Goal: Task Accomplishment & Management: Use online tool/utility

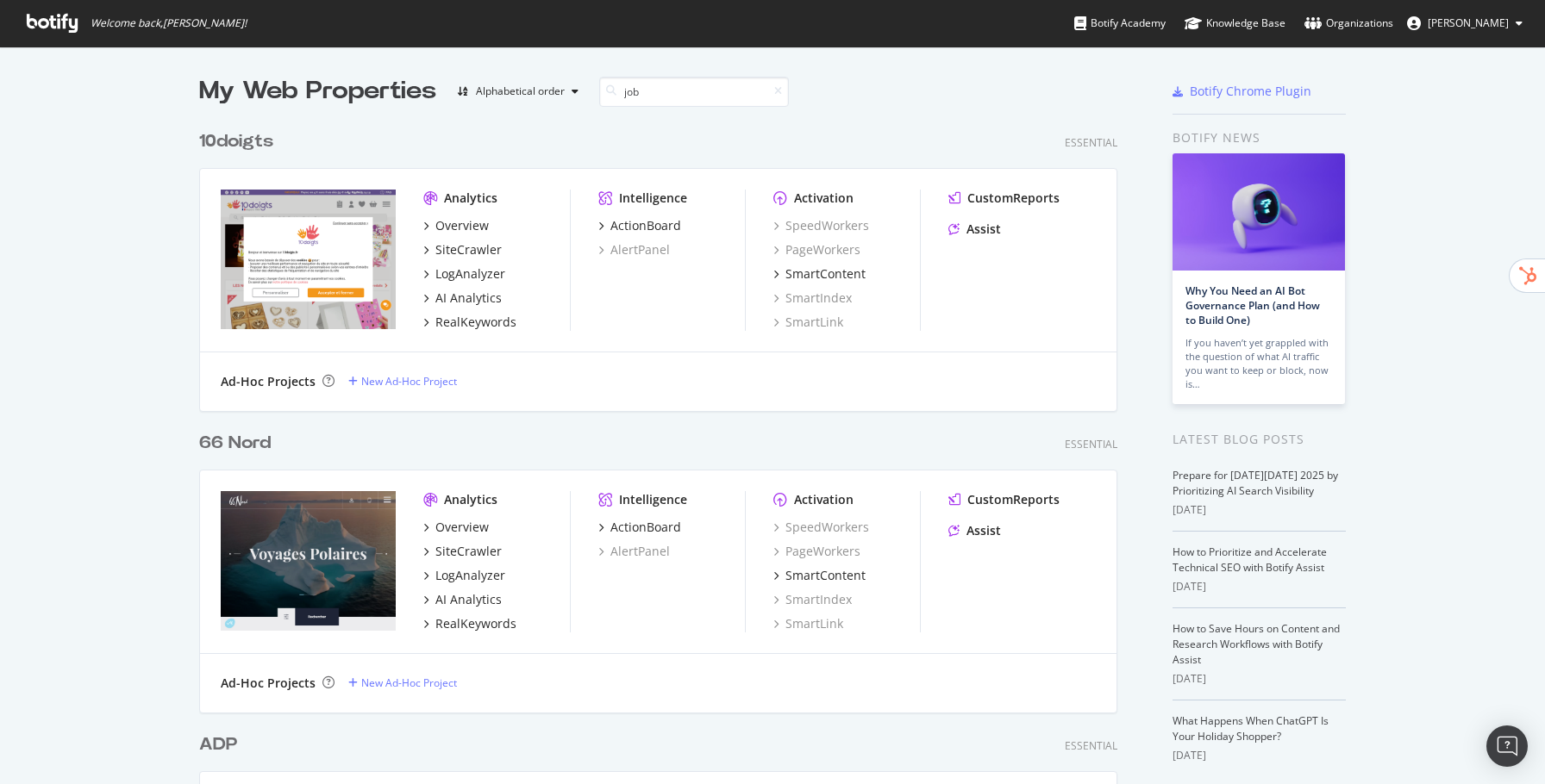
scroll to position [905, 931]
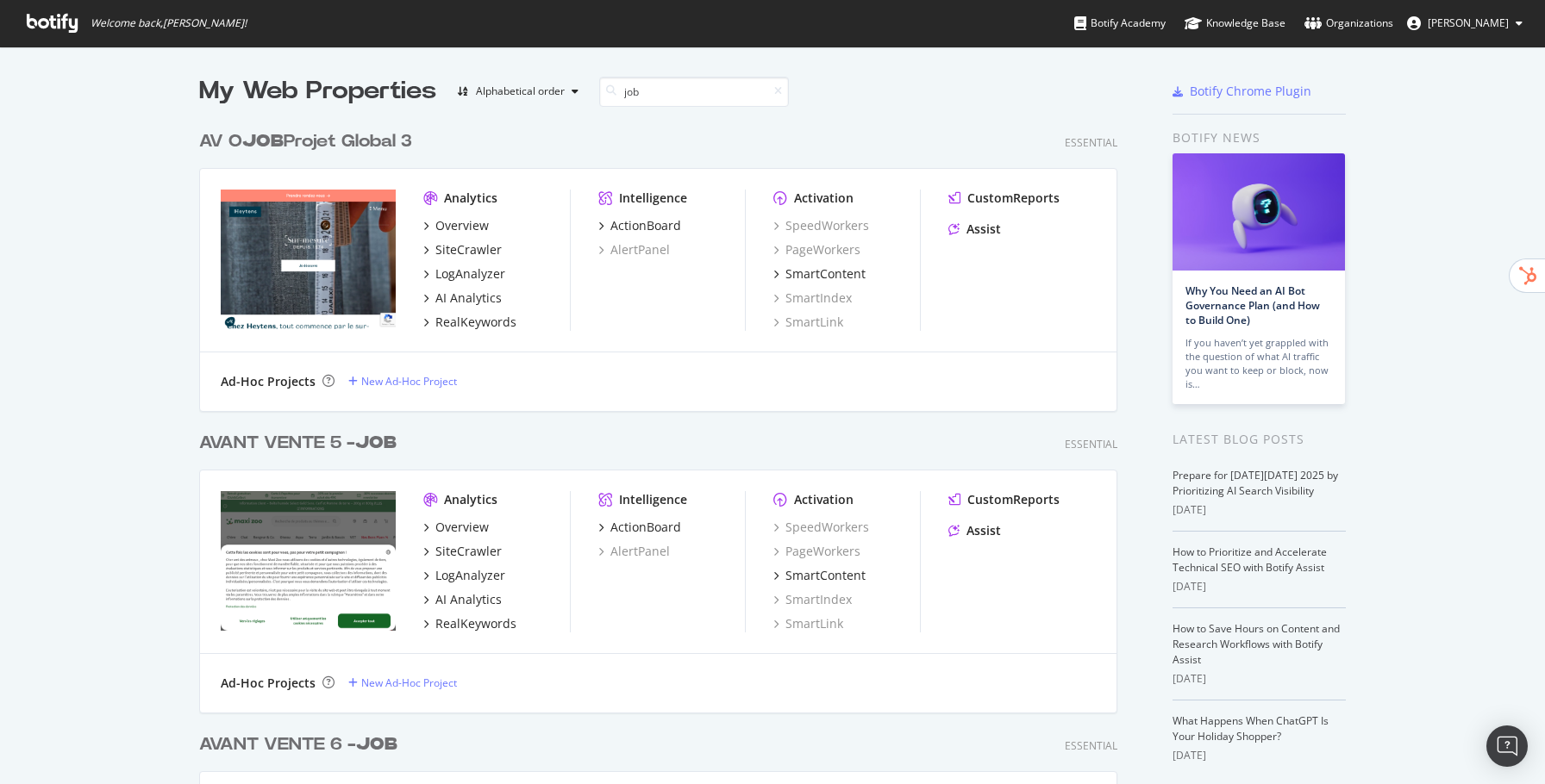
type input "job"
click at [329, 147] on div "AV O JOB Projet Global 3" at bounding box center [305, 141] width 213 height 25
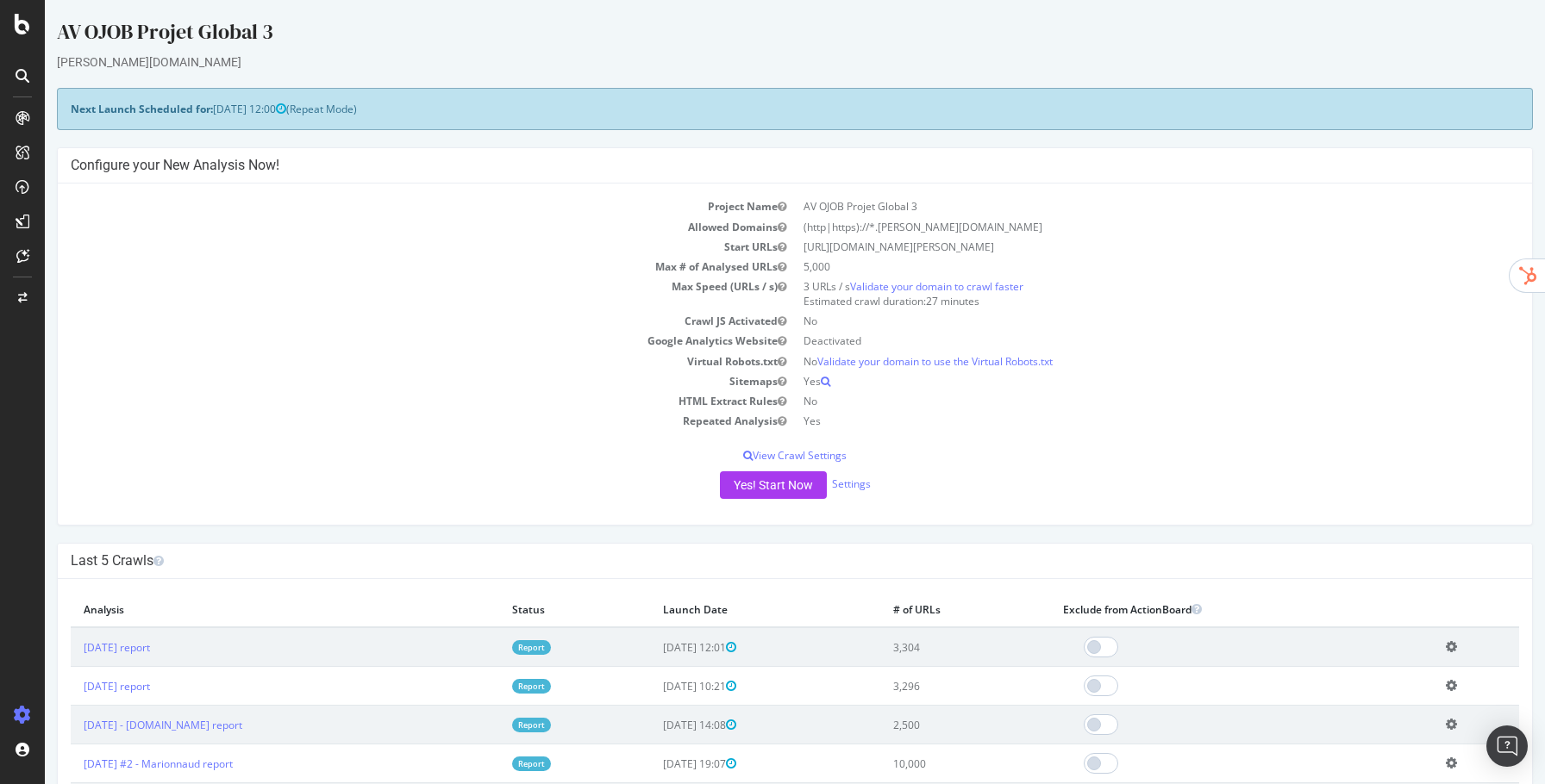
click at [1456, 645] on icon at bounding box center [1451, 647] width 11 height 13
click at [1410, 665] on link "Add name" at bounding box center [1388, 672] width 138 height 23
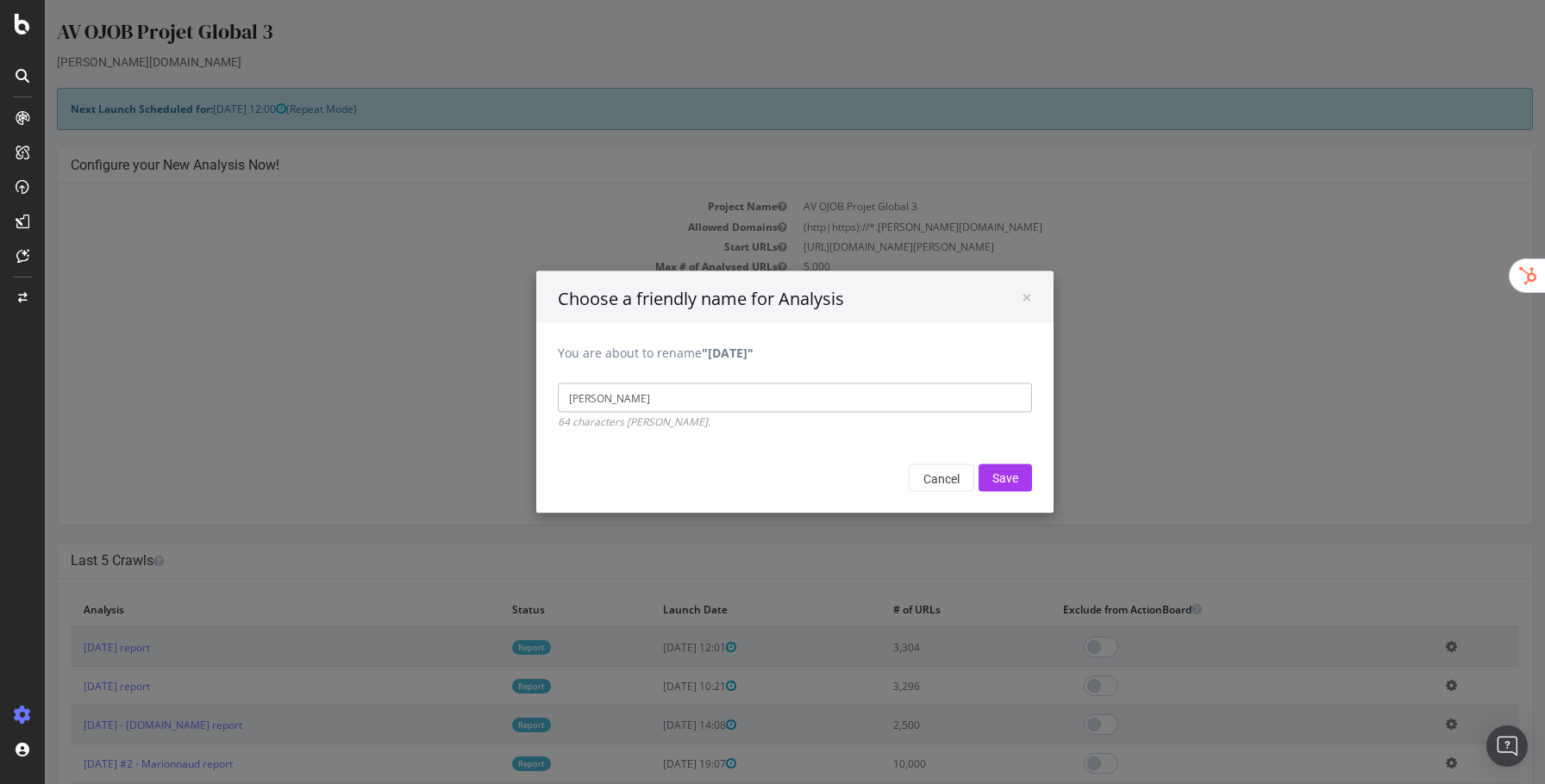
type input "[PERSON_NAME]"
click at [979, 465] on input "Save" at bounding box center [1005, 479] width 53 height 28
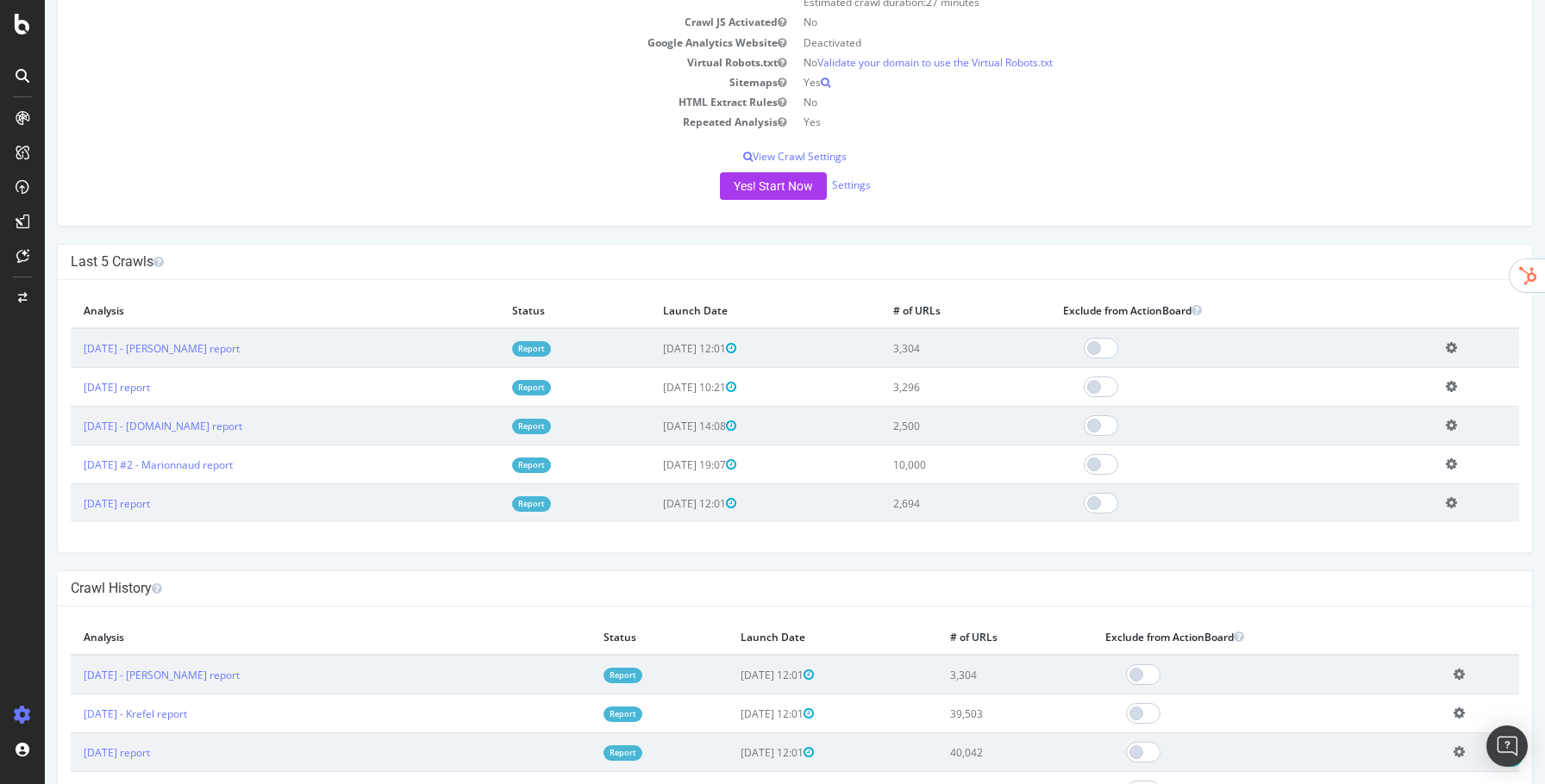
scroll to position [362, 0]
click at [551, 341] on link "Report" at bounding box center [531, 345] width 39 height 15
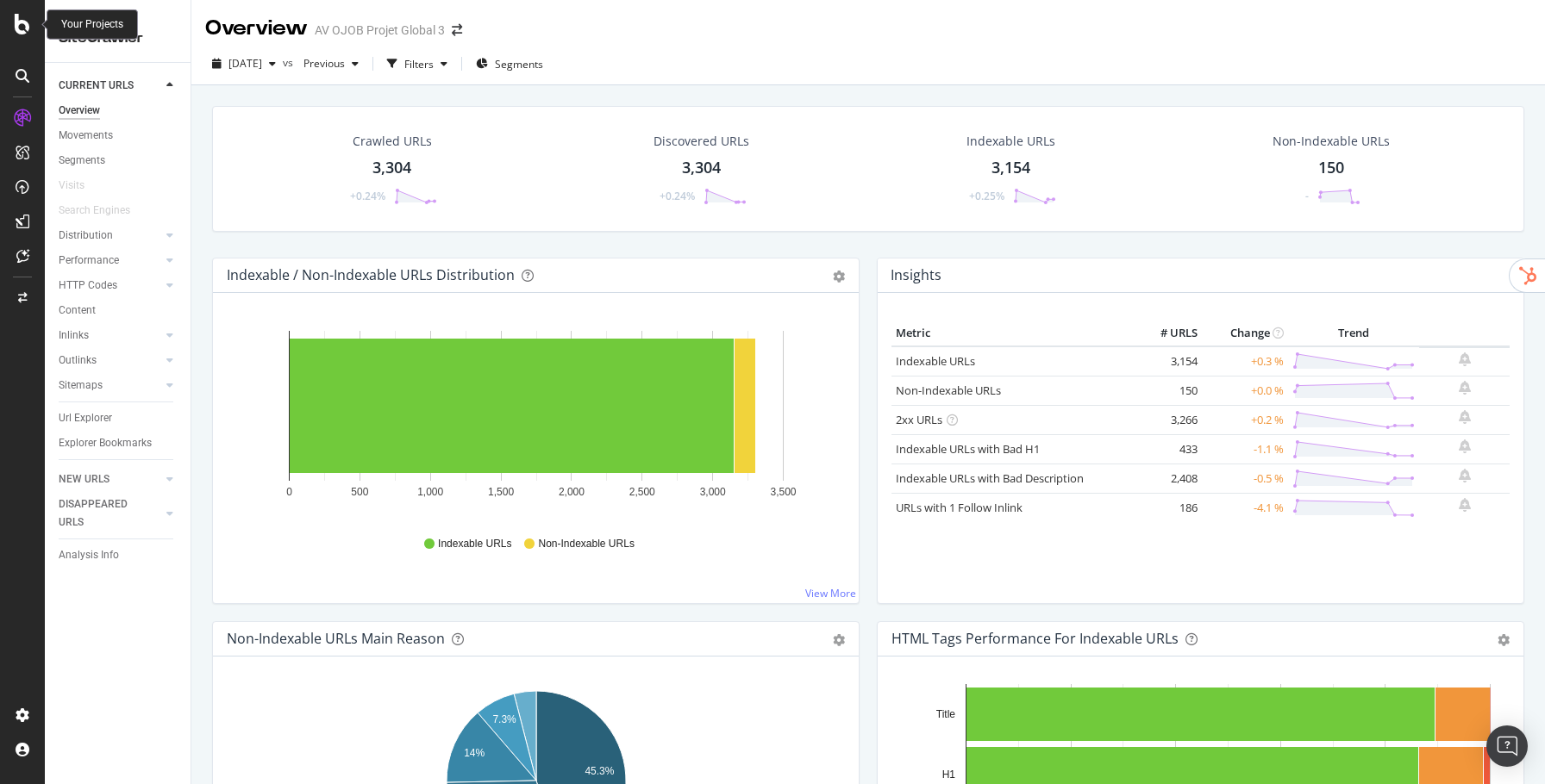
click at [29, 18] on icon at bounding box center [22, 24] width 16 height 20
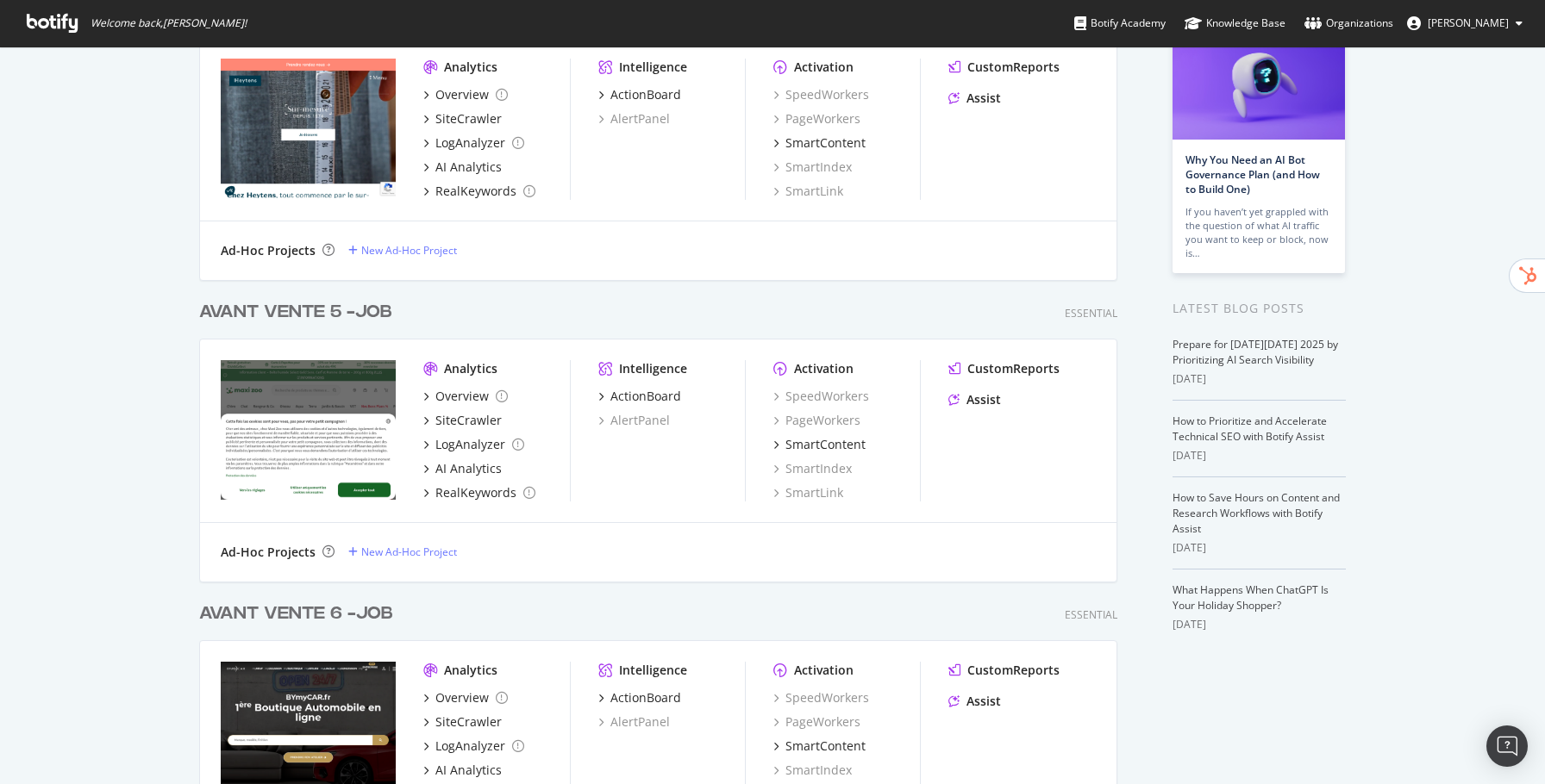
scroll to position [256, 0]
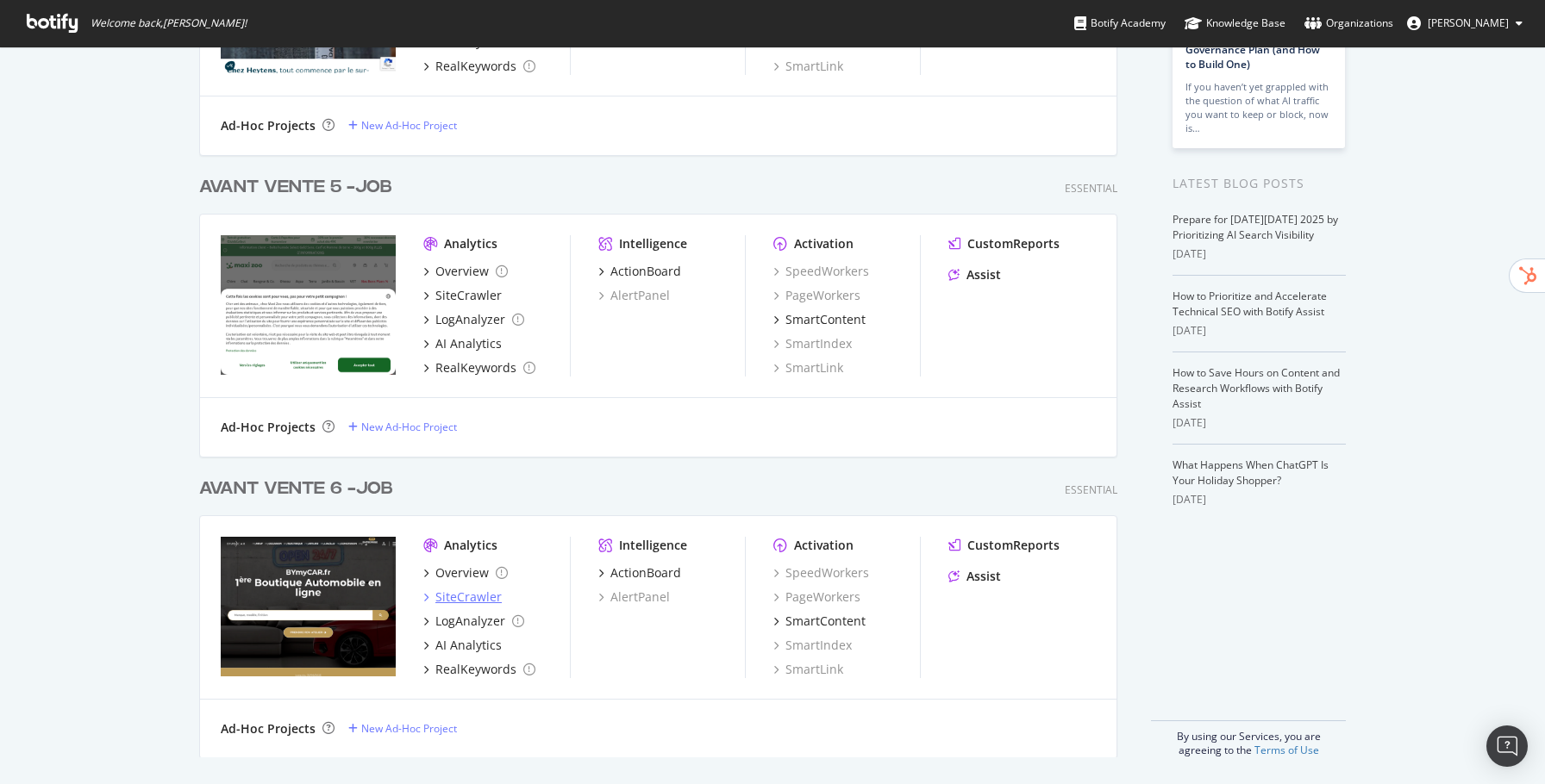
type input "job"
click at [482, 592] on div "SiteCrawler" at bounding box center [469, 597] width 66 height 18
